Goal: Ask a question: Seek information or help from site administrators or community

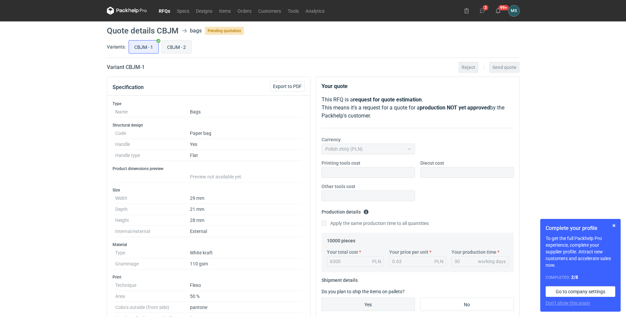
click at [180, 48] on input "CBJM - 2" at bounding box center [176, 47] width 29 height 13
radio input "true"
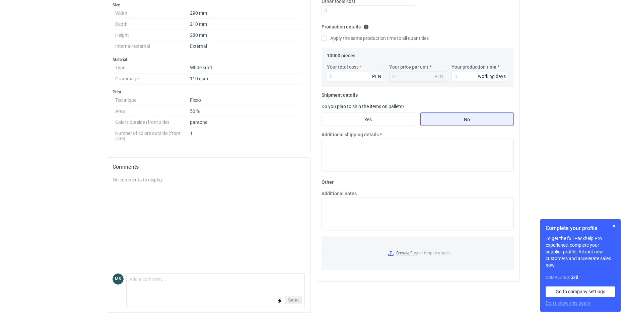
scroll to position [186, 0]
click at [180, 281] on textarea "Comment message" at bounding box center [216, 280] width 178 height 14
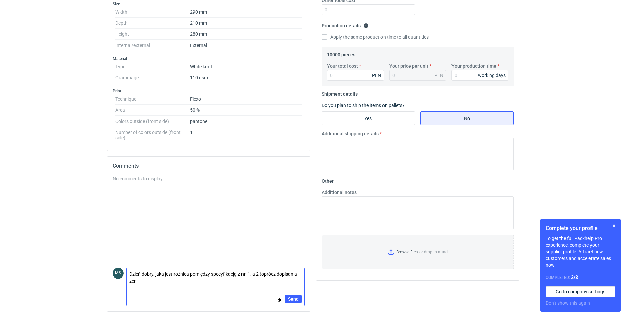
scroll to position [0, 0]
click at [231, 283] on textarea "Dzień dobry, jaka jest różnica pomiędzy specyfikacją z nr. 1, a 2 (oprócz dopis…" at bounding box center [216, 277] width 178 height 19
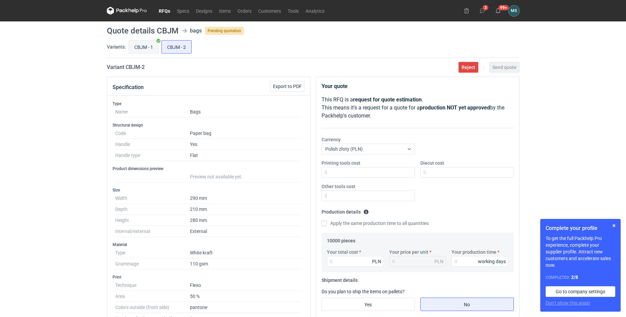
type textarea "Dzień dobry, jaka jest różnica pomiędzy specyfikacją z nr. 1, a 2 (oprócz dopis…"
click at [143, 50] on input "CBJM - 1" at bounding box center [143, 47] width 29 height 13
radio input "true"
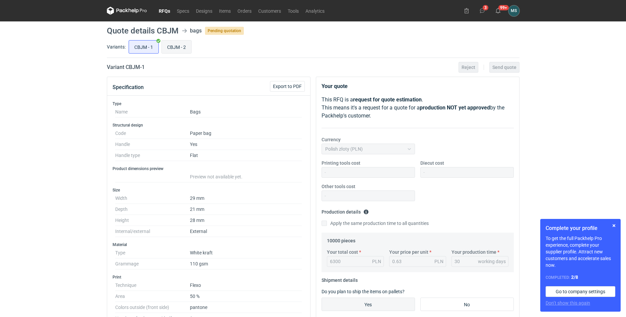
click at [188, 48] on input "CBJM - 2" at bounding box center [176, 47] width 29 height 13
radio input "true"
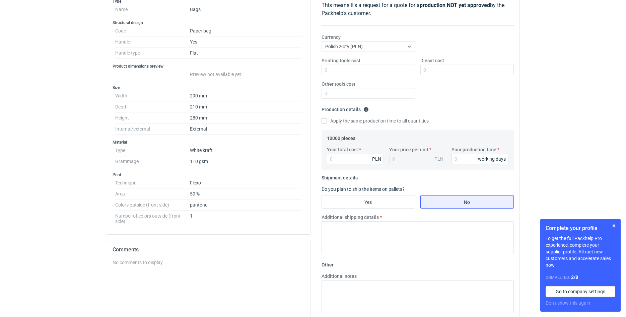
scroll to position [186, 0]
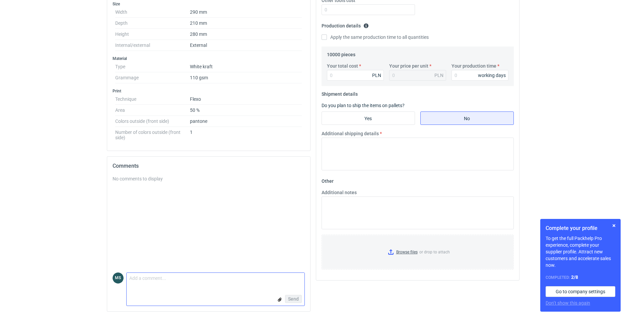
click at [175, 275] on textarea "Comment message" at bounding box center [216, 280] width 178 height 14
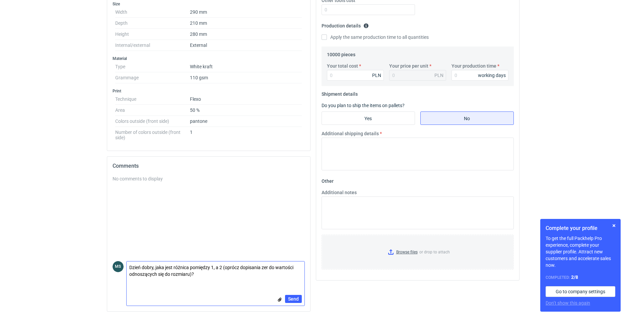
scroll to position [0, 0]
type textarea "Dzień dobry, jaka jest różnica pomiędzy 1, a 2 (oprócz dopisania zer do wartośc…"
click at [296, 299] on span "Send" at bounding box center [293, 299] width 11 height 5
